Goal: Information Seeking & Learning: Learn about a topic

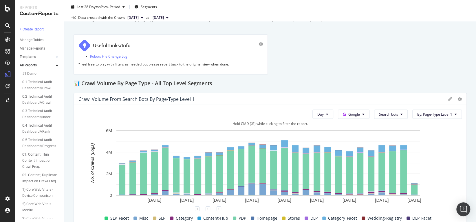
scroll to position [30, 0]
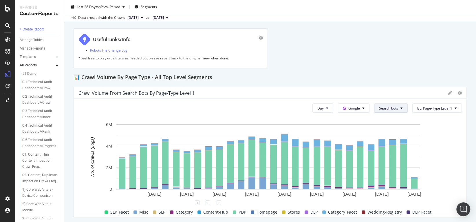
click at [393, 107] on span "Search bots" at bounding box center [388, 108] width 19 height 5
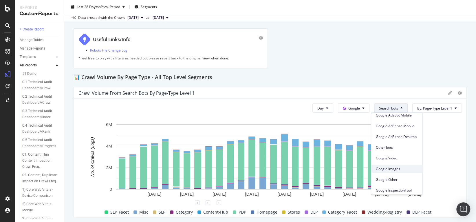
scroll to position [83, 0]
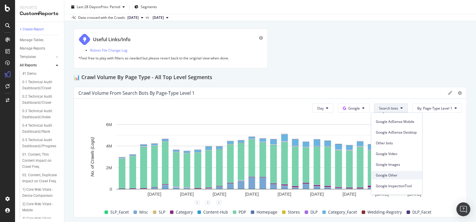
click at [389, 175] on span "Google Other" at bounding box center [397, 175] width 42 height 5
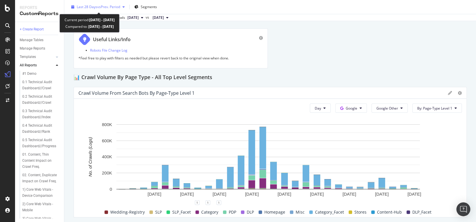
click at [92, 6] on span "Last 28 Days" at bounding box center [87, 6] width 21 height 5
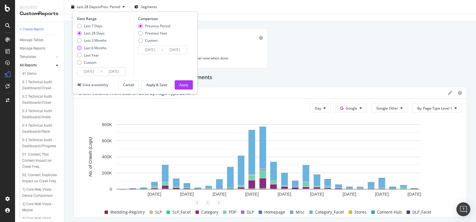
click at [78, 47] on div "Last 6 Months" at bounding box center [79, 47] width 5 height 5
type input "2025/02/19"
type input "2024/08/21"
type input "2025/02/18"
click at [184, 85] on div "Apply" at bounding box center [183, 84] width 9 height 5
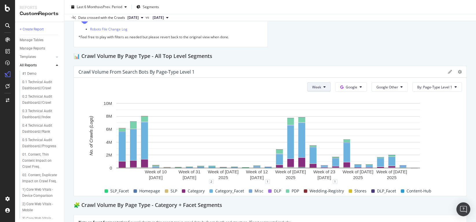
scroll to position [51, 0]
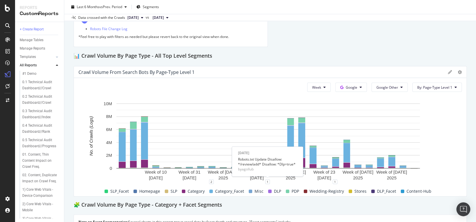
drag, startPoint x: 257, startPoint y: 159, endPoint x: 265, endPoint y: 161, distance: 8.4
click at [266, 161] on div "Robots.txt Update Disallow: */review/add* Disallow: *Dlp=true*" at bounding box center [267, 161] width 59 height 10
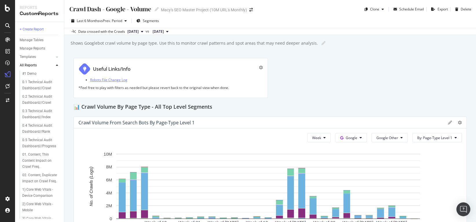
scroll to position [0, 0]
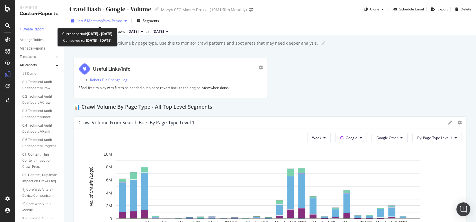
click at [107, 21] on span "vs Prev. Period" at bounding box center [110, 20] width 23 height 5
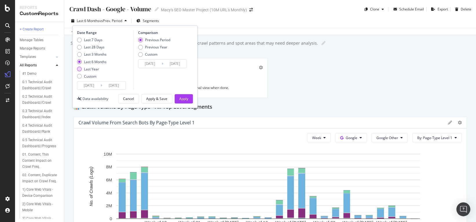
click at [81, 70] on div "Last Year" at bounding box center [79, 69] width 5 height 5
type input "2024/08/19"
type input "2023/08/20"
type input "2024/08/18"
click at [76, 62] on div "Date Range Last 7 Days Last 28 Days Last 3 Months Last 6 Months Last Year Custo…" at bounding box center [134, 66] width 125 height 83
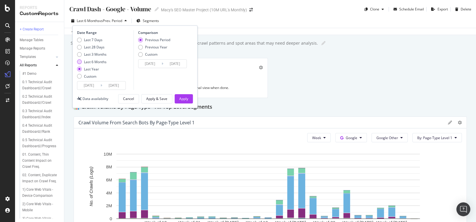
click at [79, 61] on div "Last 6 Months" at bounding box center [79, 61] width 5 height 5
type input "2025/02/19"
type input "2024/08/21"
type input "2025/02/18"
click at [188, 98] on div "Apply" at bounding box center [183, 98] width 9 height 5
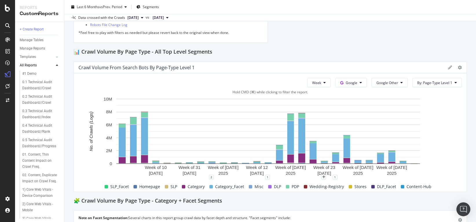
scroll to position [80, 0]
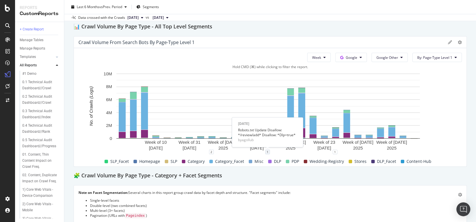
click at [268, 151] on div "1" at bounding box center [267, 151] width 5 height 5
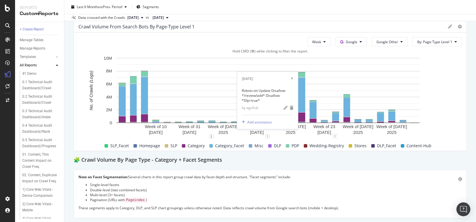
scroll to position [96, 0]
click at [293, 77] on icon "xmark" at bounding box center [292, 78] width 3 height 3
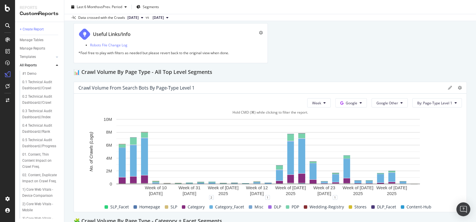
scroll to position [19, 0]
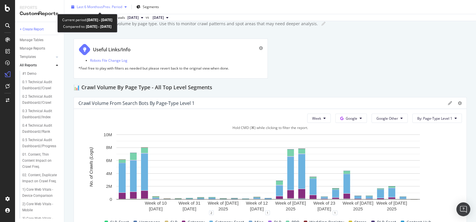
click at [118, 8] on span "vs Prev. Period" at bounding box center [110, 6] width 23 height 5
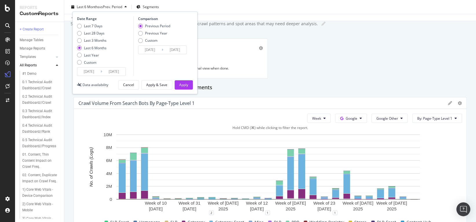
drag, startPoint x: 80, startPoint y: 54, endPoint x: 105, endPoint y: 67, distance: 27.9
click at [80, 54] on div "Last Year" at bounding box center [79, 55] width 5 height 5
type input "2024/08/19"
type input "2023/08/20"
type input "2024/08/18"
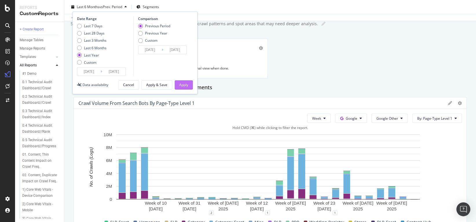
click at [183, 85] on div "Apply" at bounding box center [183, 84] width 9 height 5
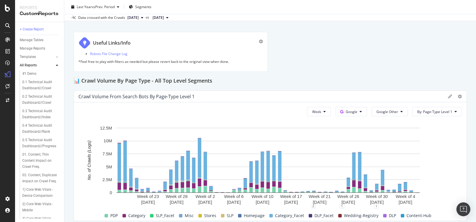
scroll to position [26, 0]
click at [318, 112] on span "Week" at bounding box center [316, 111] width 9 height 5
click at [313, 145] on span "Month" at bounding box center [315, 144] width 10 height 5
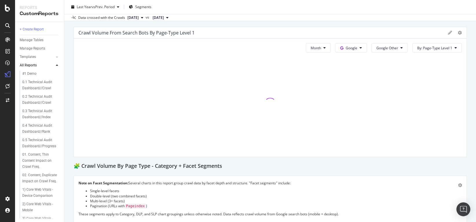
scroll to position [79, 0]
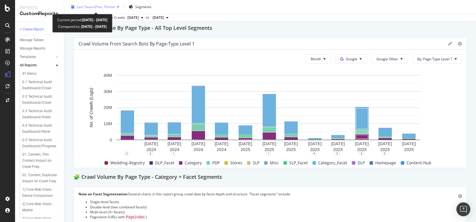
click at [107, 7] on span "vs Prev. Period" at bounding box center [103, 6] width 23 height 5
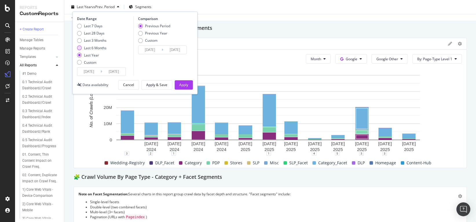
click at [82, 48] on div "Last 6 Months" at bounding box center [92, 47] width 30 height 5
type input "2025/02/19"
type input "2024/08/21"
type input "2025/02/18"
click at [180, 84] on div "Apply" at bounding box center [183, 84] width 9 height 5
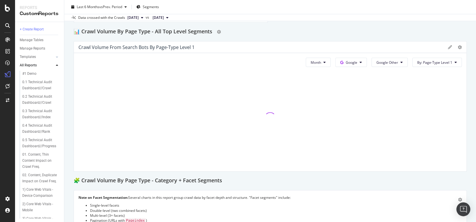
scroll to position [81, 0]
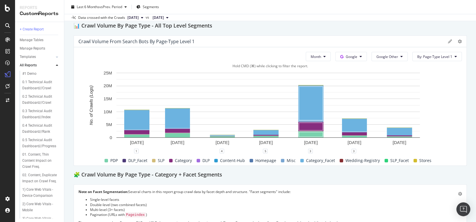
drag, startPoint x: 289, startPoint y: 124, endPoint x: 287, endPoint y: 150, distance: 26.5
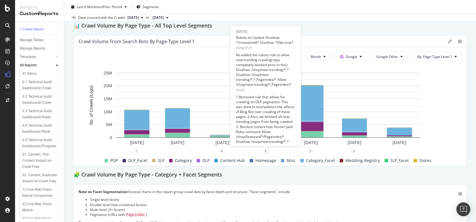
scroll to position [92, 0]
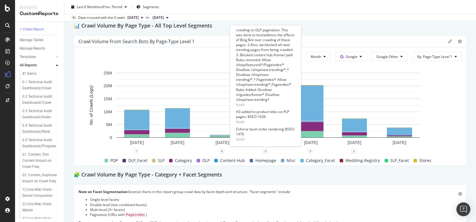
click at [238, 135] on div "Enforce facet order rendering BSEO-1476" at bounding box center [265, 132] width 59 height 10
click at [240, 139] on div "by ajb" at bounding box center [265, 138] width 59 height 5
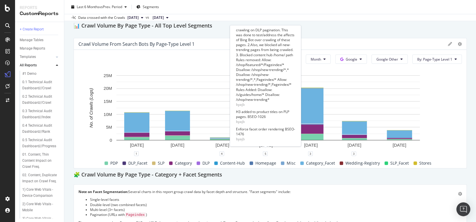
drag, startPoint x: 238, startPoint y: 130, endPoint x: 254, endPoint y: 134, distance: 16.3
click at [254, 133] on div "Enforce facet order rendering BSEO-1476" at bounding box center [265, 132] width 59 height 10
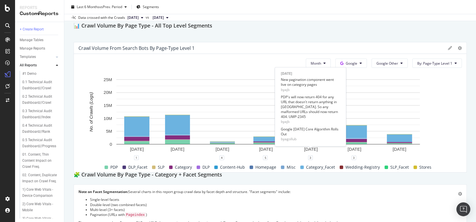
drag, startPoint x: 279, startPoint y: 85, endPoint x: 315, endPoint y: 92, distance: 36.4
click at [315, 92] on div "Sun Jun 01 2025 New pagination component went live on category pages by ajb PDP…" at bounding box center [310, 106] width 71 height 79
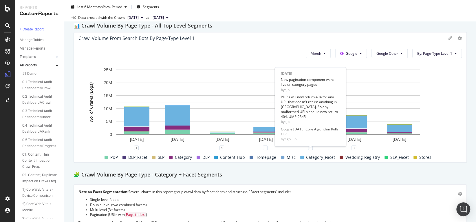
drag, startPoint x: 320, startPoint y: 89, endPoint x: 279, endPoint y: 85, distance: 40.7
click at [279, 85] on div "Sun Jun 01 2025 New pagination component went live on category pages by ajb PDP…" at bounding box center [310, 106] width 71 height 79
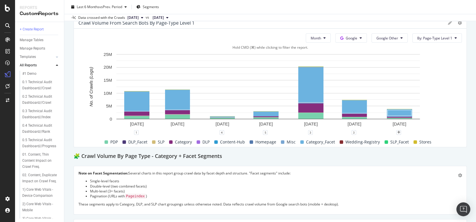
click at [446, 113] on rect "A chart." at bounding box center [269, 91] width 380 height 81
